Goal: Information Seeking & Learning: Understand process/instructions

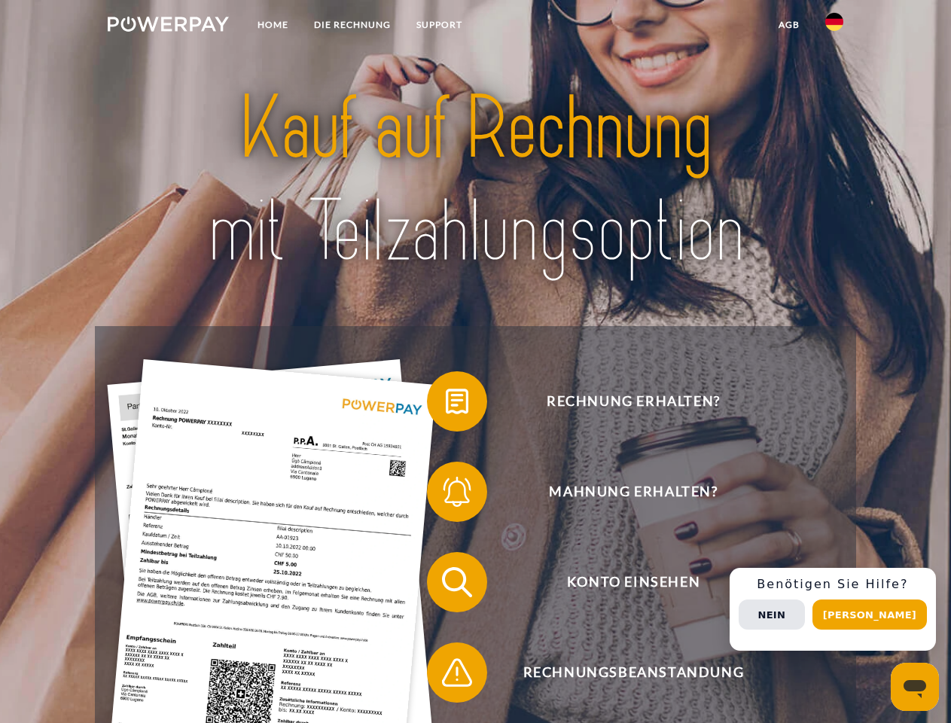
click at [168, 26] on img at bounding box center [168, 24] width 121 height 15
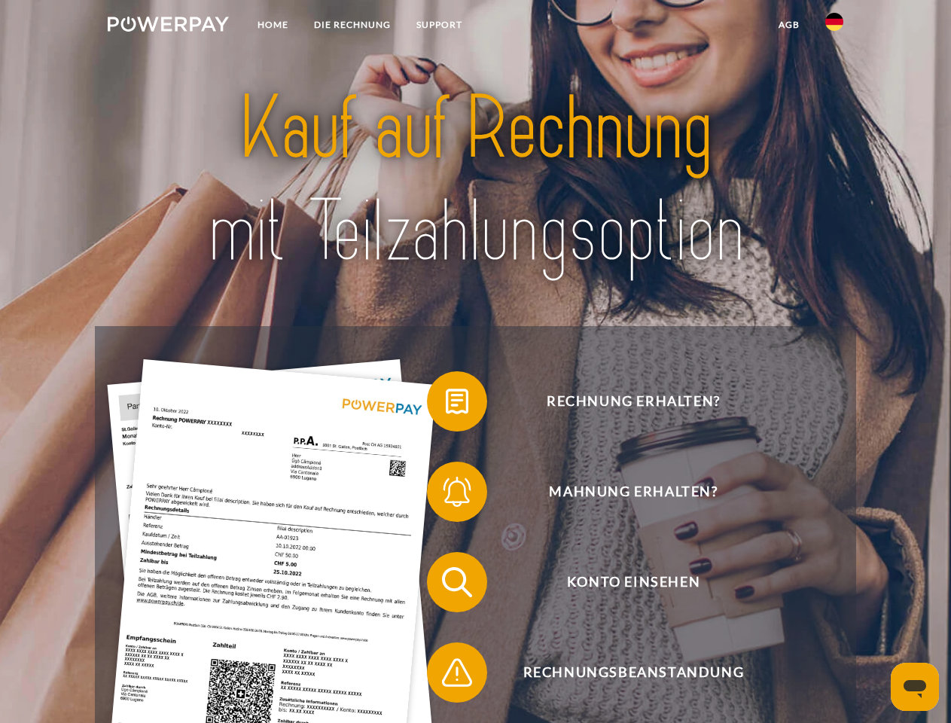
click at [834, 26] on img at bounding box center [834, 22] width 18 height 18
click at [788, 25] on link "agb" at bounding box center [789, 24] width 47 height 27
click at [446, 404] on span at bounding box center [434, 401] width 75 height 75
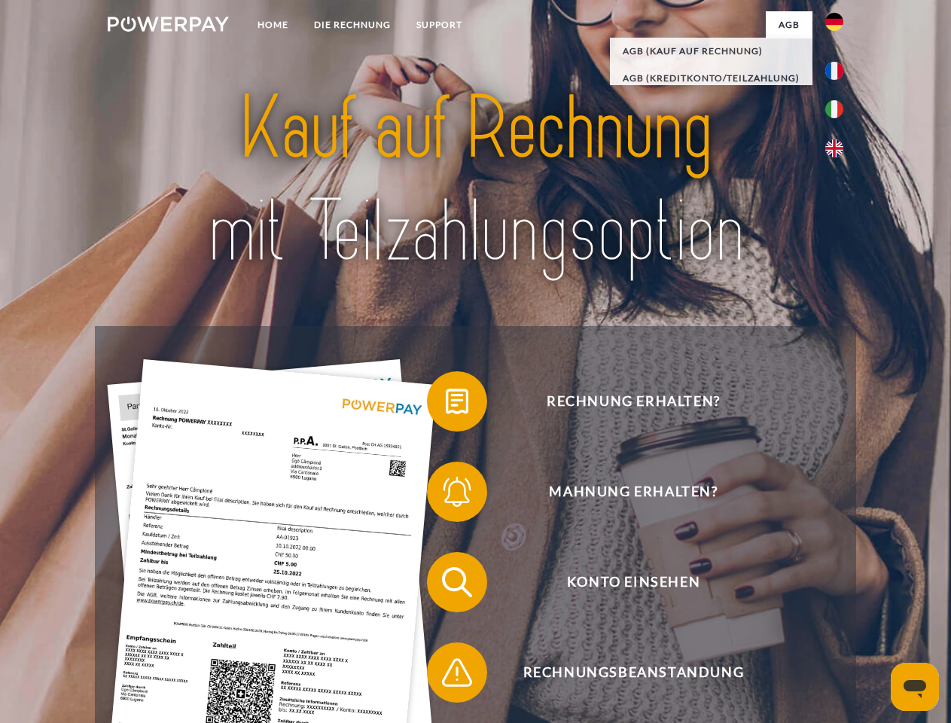
click at [446, 495] on div "Rechnung erhalten? Mahnung erhalten? Konto einsehen" at bounding box center [475, 627] width 761 height 602
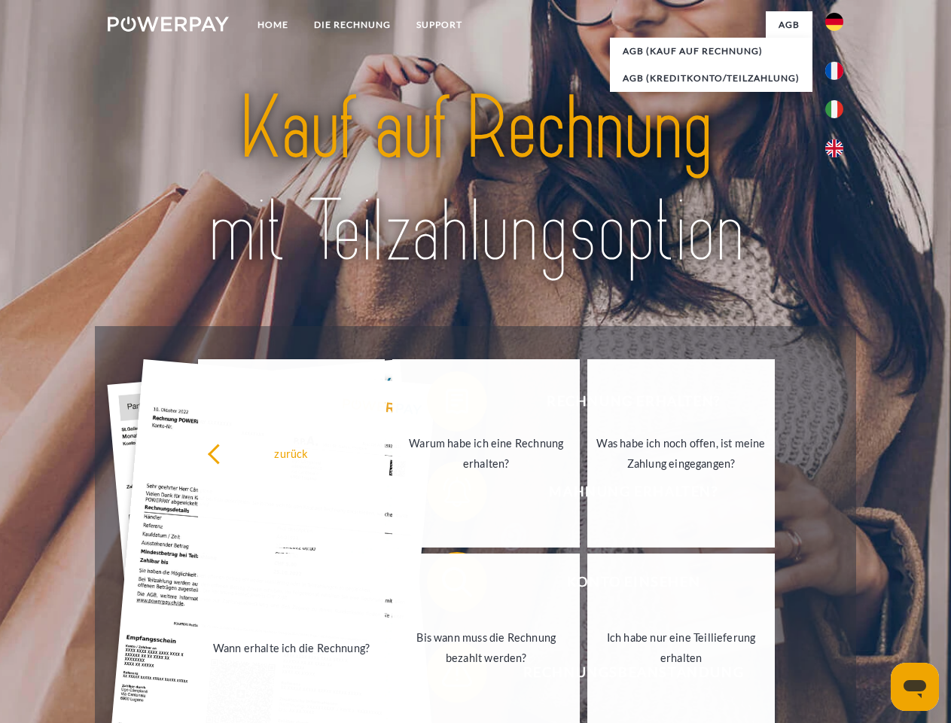
click at [446, 585] on link "Bis wann muss die Rechnung bezahlt werden?" at bounding box center [486, 648] width 188 height 188
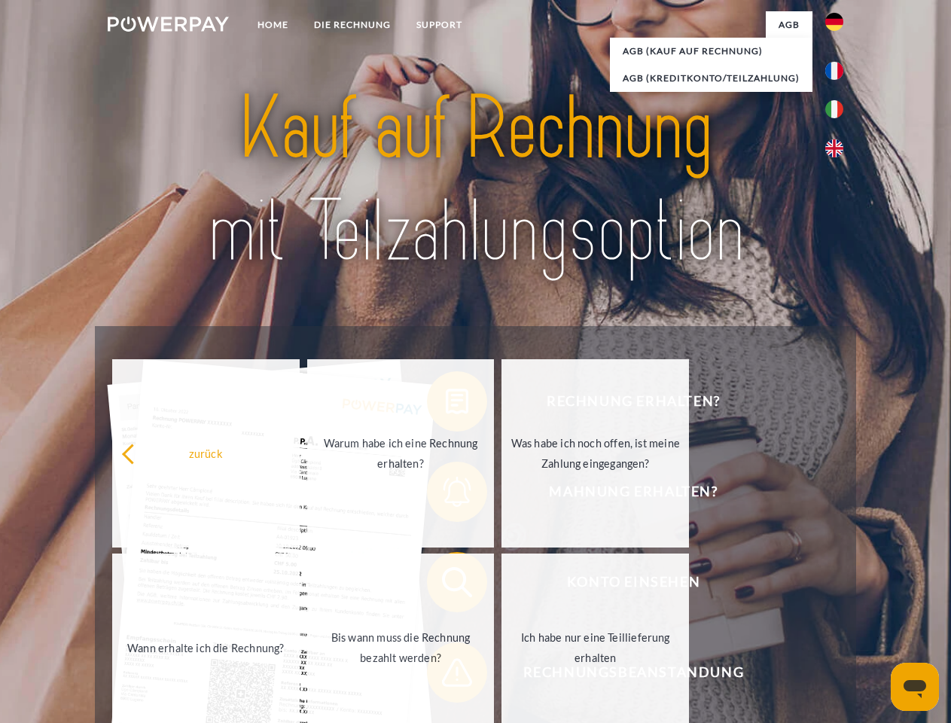
click at [446, 676] on span at bounding box center [434, 672] width 75 height 75
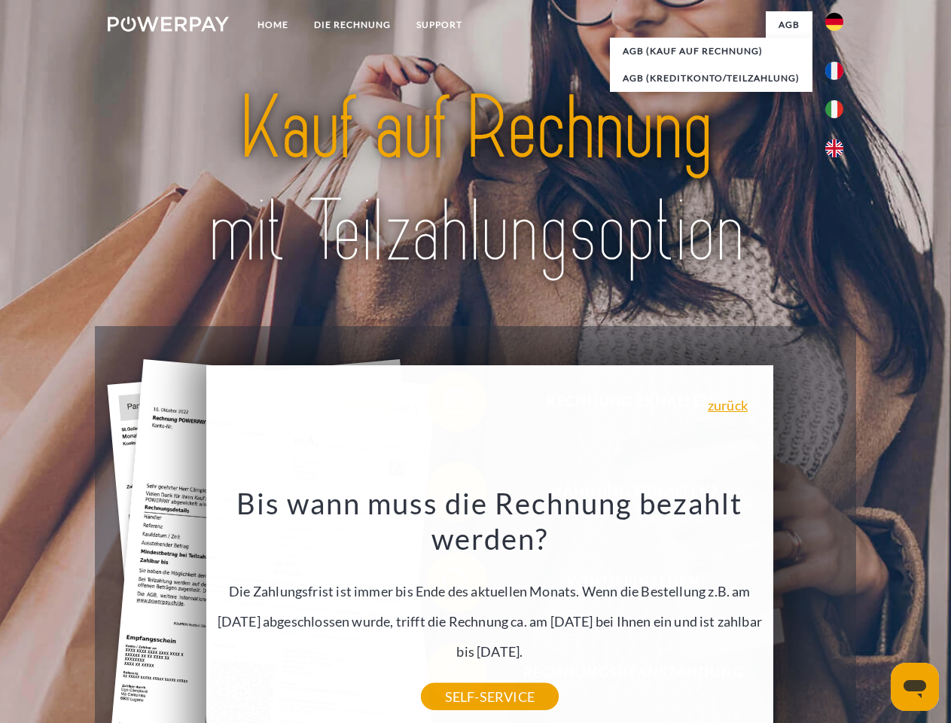
click at [838, 609] on div "Rechnung erhalten? Mahnung erhalten? Konto einsehen" at bounding box center [475, 627] width 761 height 602
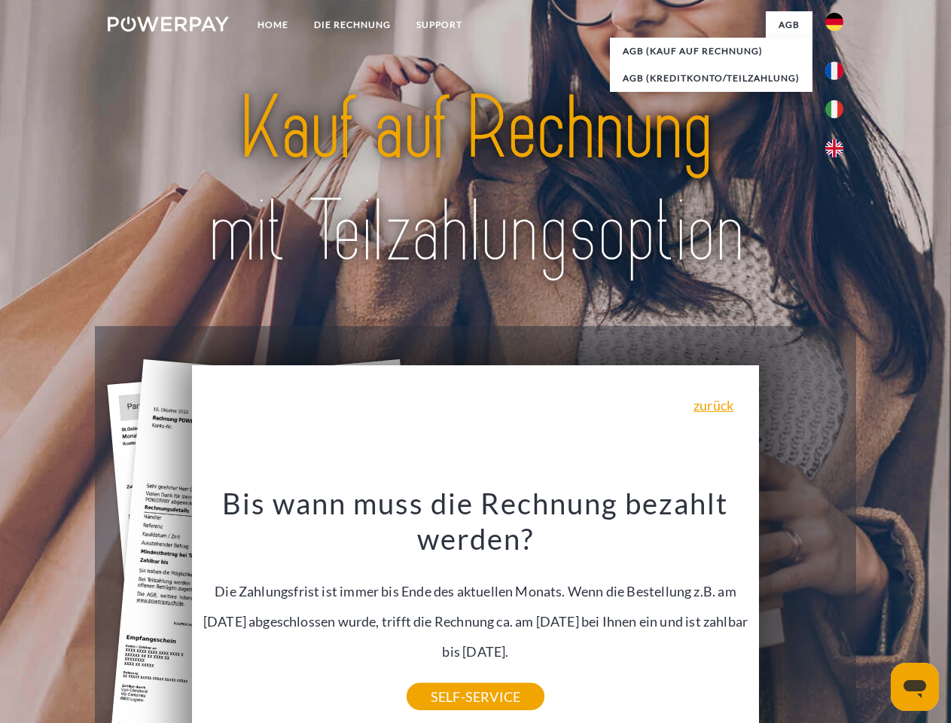
click at [801, 612] on span "Konto einsehen" at bounding box center [633, 582] width 369 height 60
click at [875, 615] on header "Home DIE RECHNUNG SUPPORT" at bounding box center [475, 520] width 951 height 1040
